Goal: Task Accomplishment & Management: Manage account settings

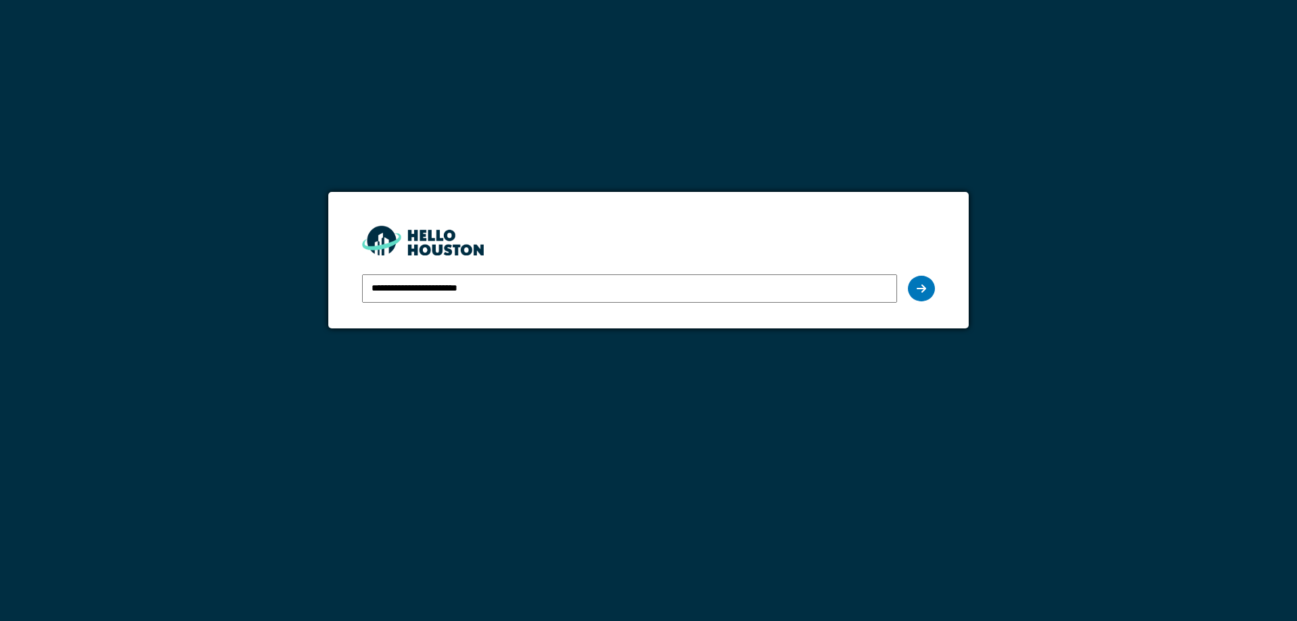
click at [919, 287] on icon at bounding box center [920, 288] width 9 height 11
click at [922, 292] on icon at bounding box center [920, 288] width 9 height 11
click at [918, 290] on icon at bounding box center [920, 288] width 9 height 11
click at [924, 291] on icon at bounding box center [920, 288] width 9 height 11
click at [922, 292] on icon at bounding box center [920, 288] width 9 height 11
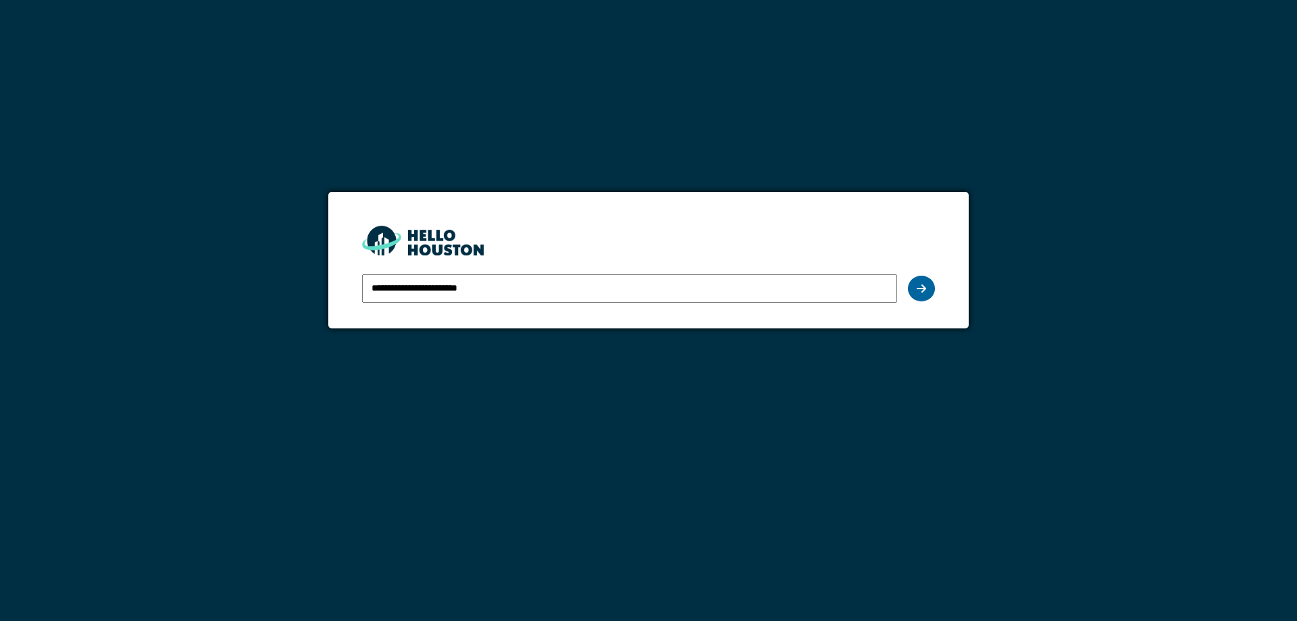
click at [919, 290] on icon at bounding box center [920, 288] width 9 height 11
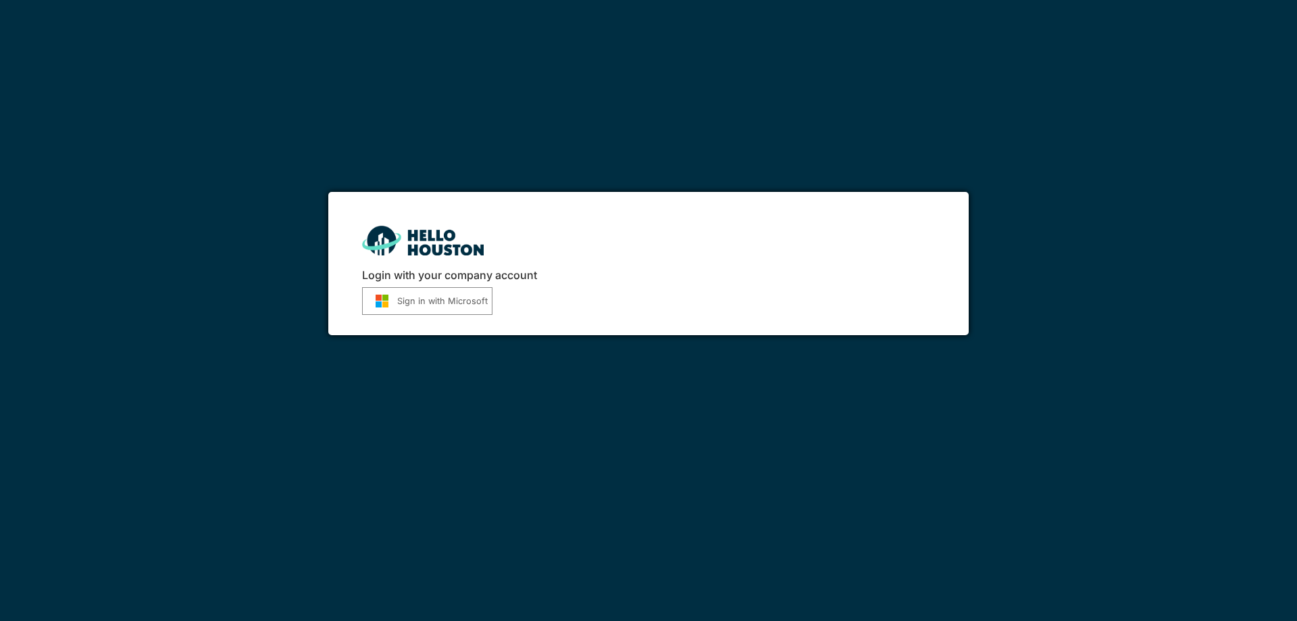
click at [425, 303] on button "Sign in with Microsoft" at bounding box center [427, 301] width 130 height 28
